Goal: Check status: Check status

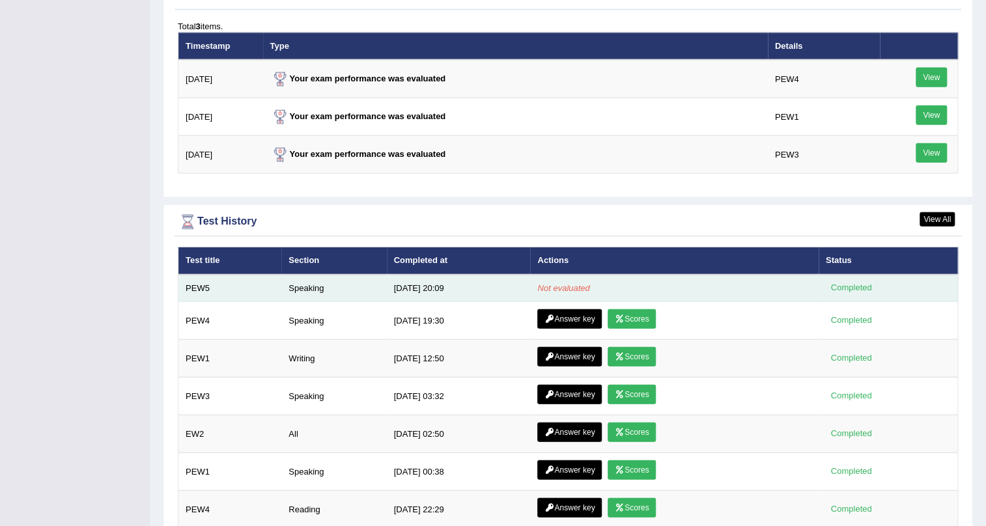
scroll to position [1669, 0]
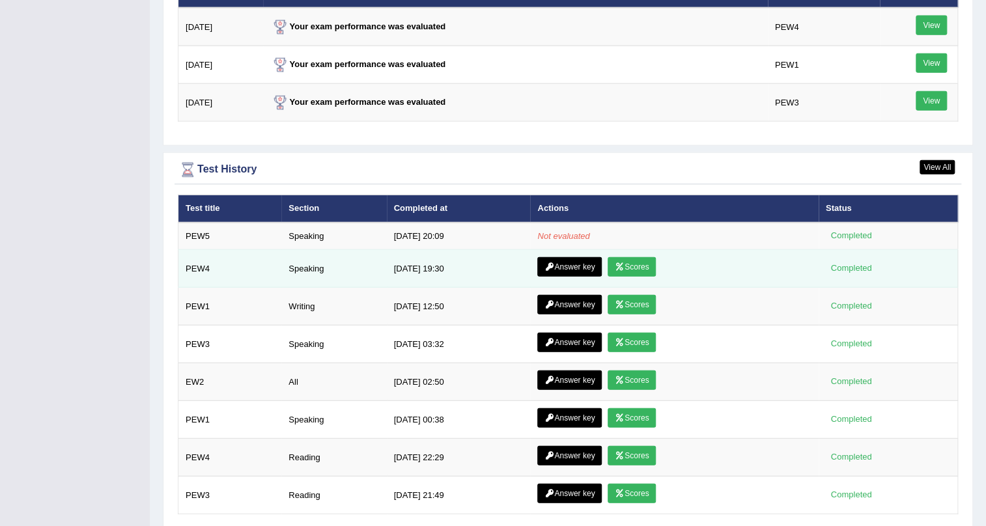
click at [561, 264] on link "Answer key" at bounding box center [570, 267] width 65 height 20
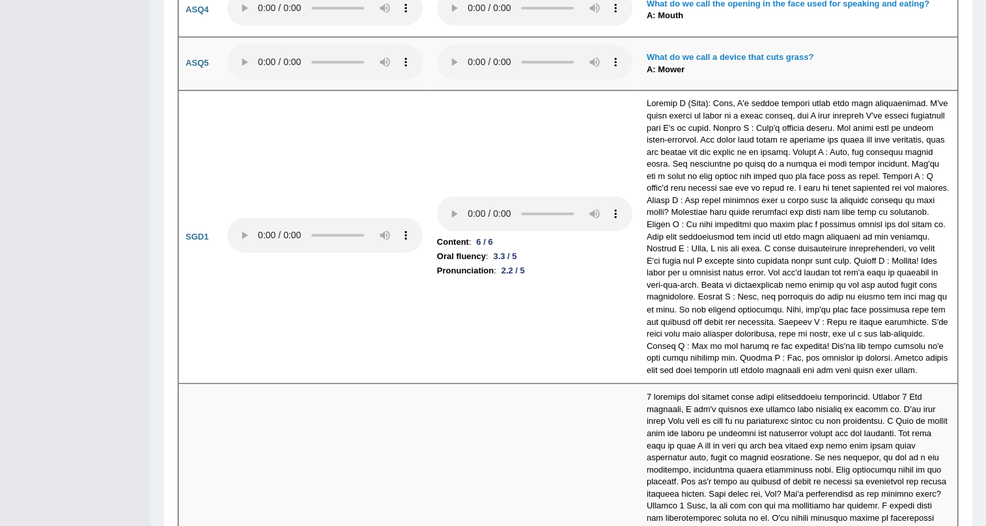
scroll to position [3525, 0]
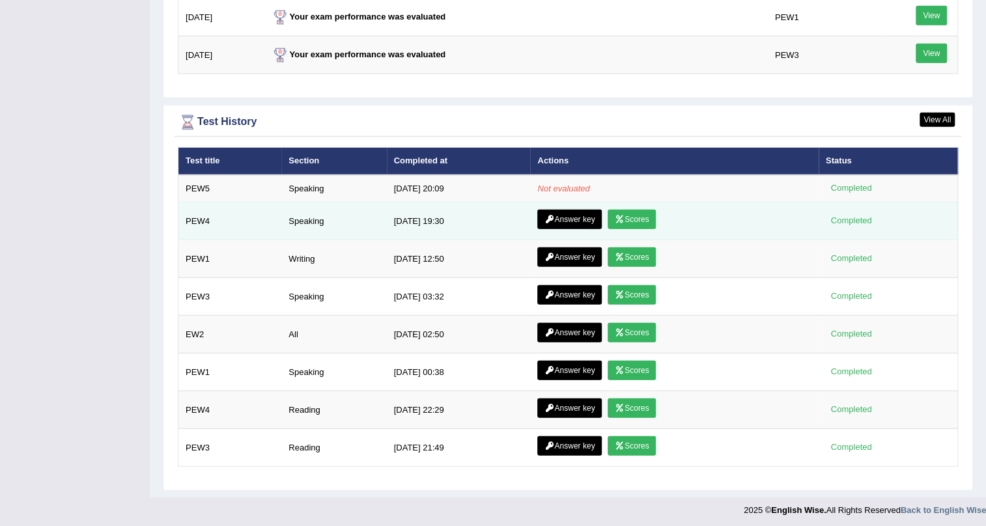
click at [631, 222] on link "Scores" at bounding box center [632, 220] width 48 height 20
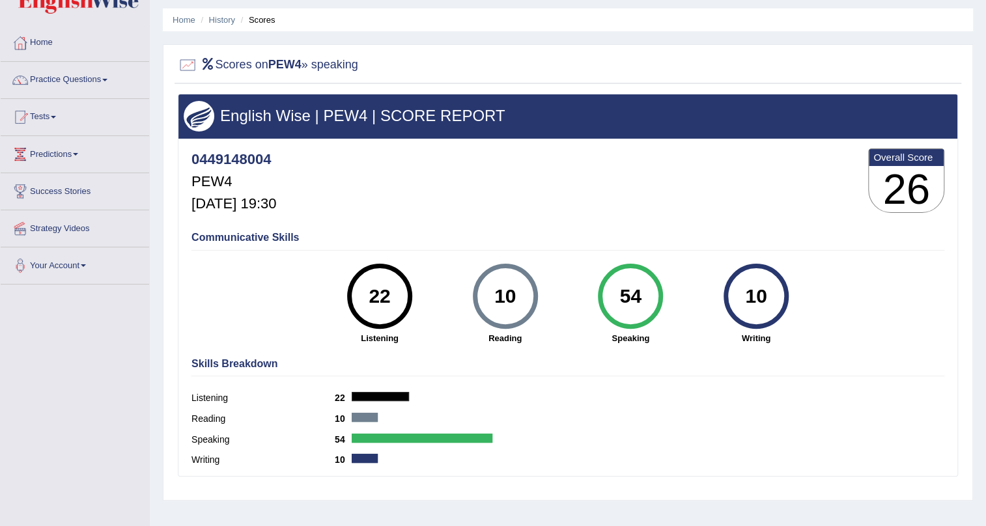
scroll to position [39, 0]
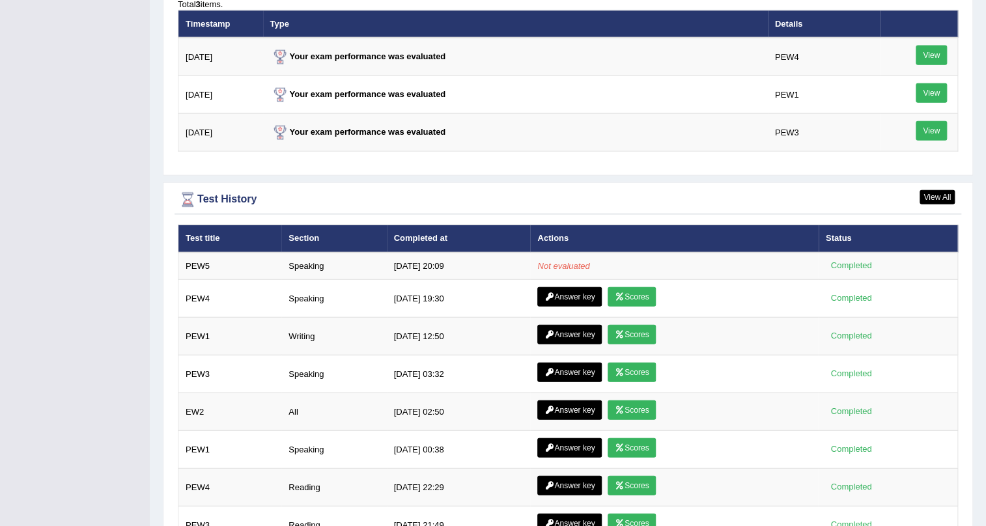
scroll to position [1658, 0]
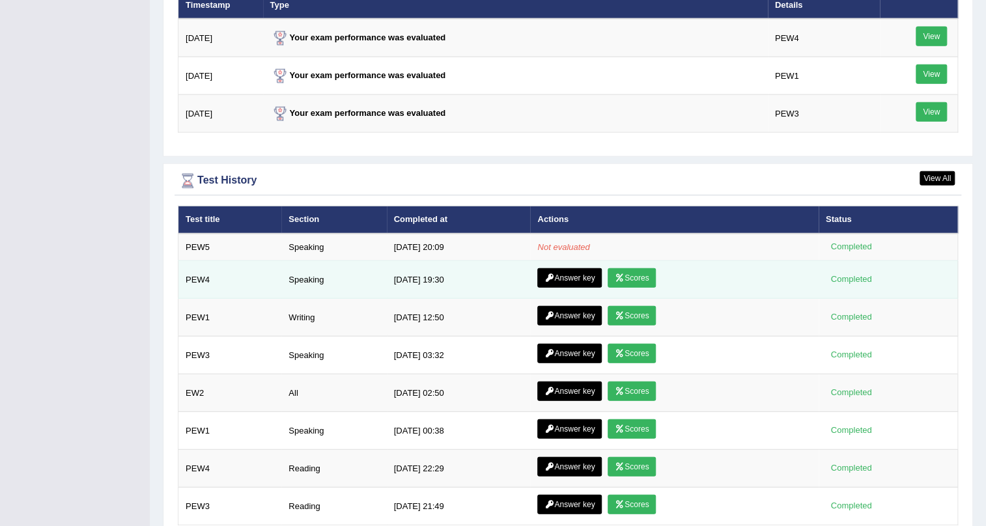
click at [538, 275] on link "Answer key" at bounding box center [570, 278] width 65 height 20
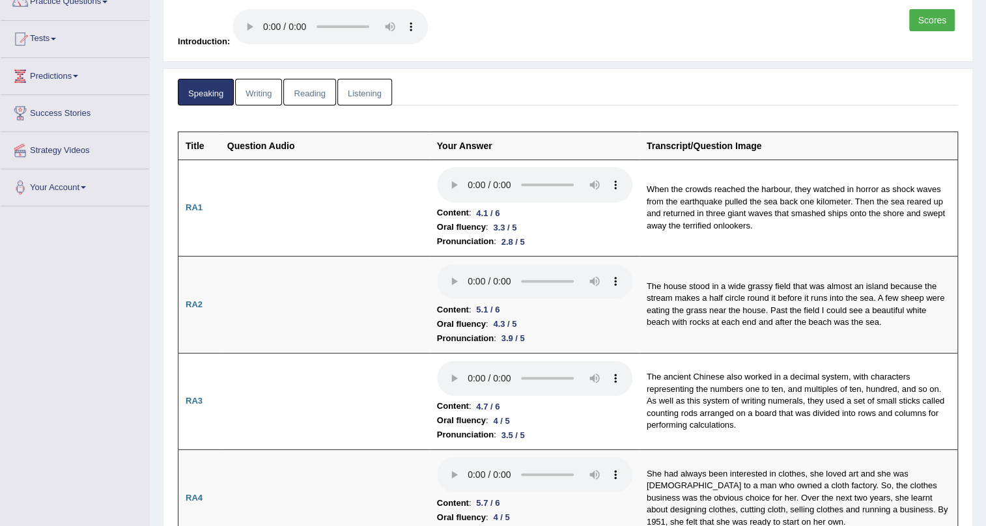
click at [261, 98] on link "Writing" at bounding box center [258, 92] width 47 height 27
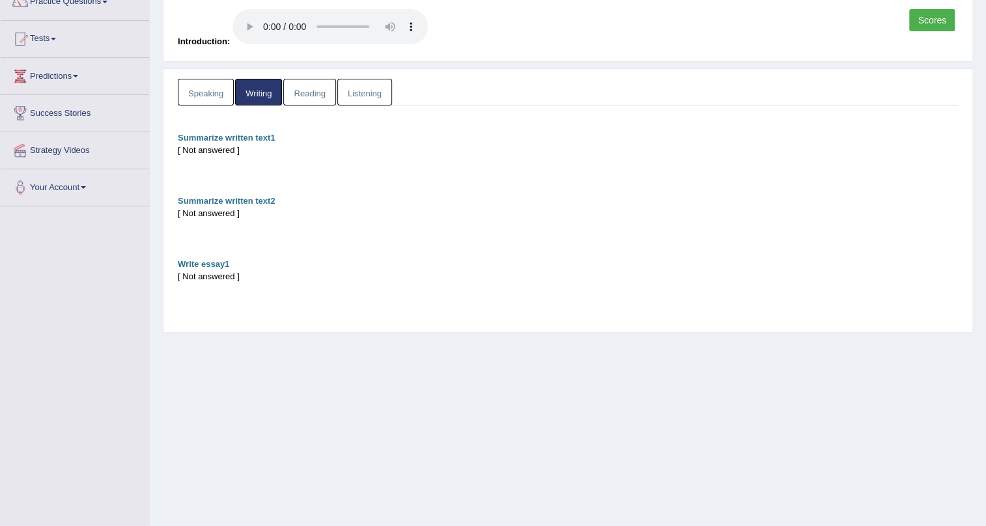
click at [306, 94] on link "Reading" at bounding box center [309, 92] width 52 height 27
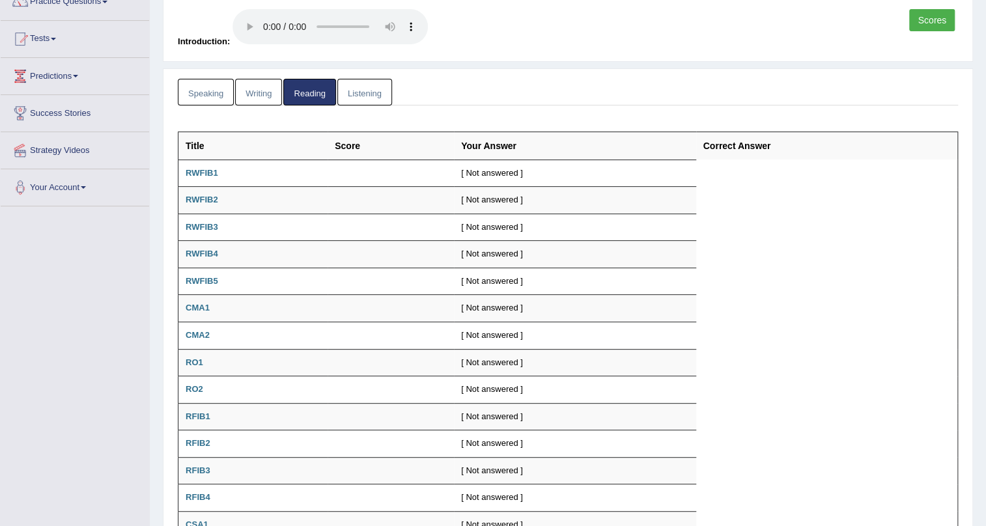
click at [346, 89] on link "Listening" at bounding box center [364, 92] width 55 height 27
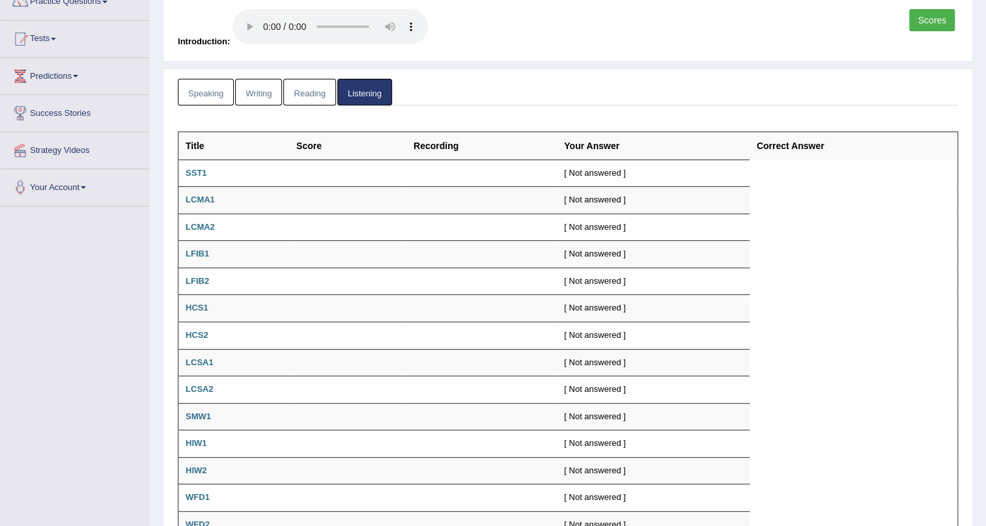
click at [208, 86] on link "Speaking" at bounding box center [206, 92] width 56 height 27
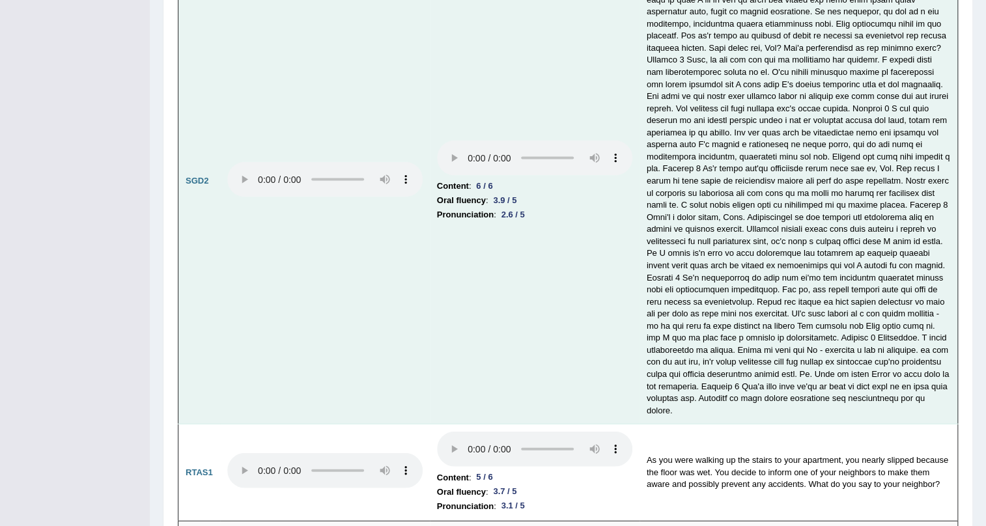
scroll to position [4354, 0]
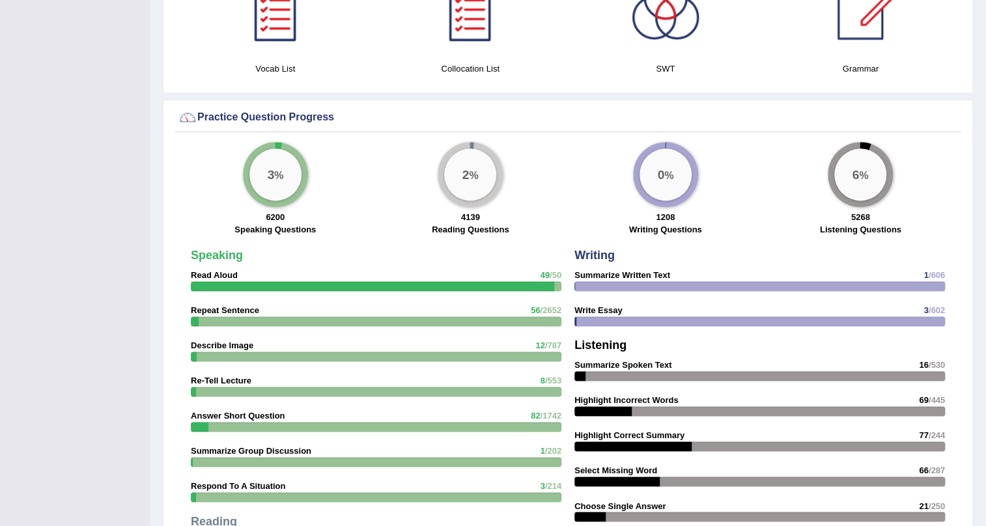
scroll to position [820, 0]
